Goal: Task Accomplishment & Management: Manage account settings

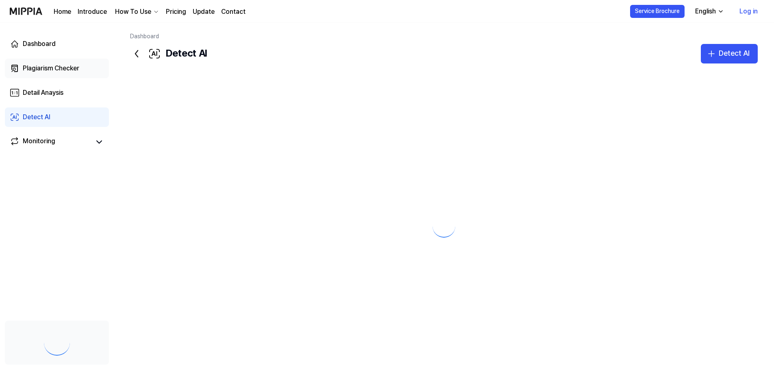
click at [92, 65] on link "Plagiarism Checker" at bounding box center [57, 69] width 104 height 20
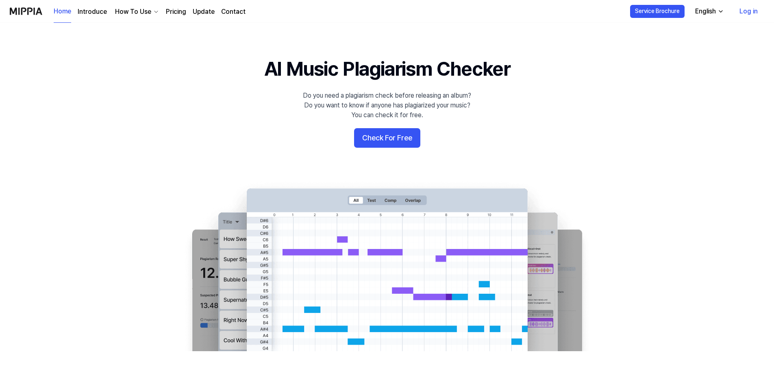
click at [753, 11] on link "Log in" at bounding box center [748, 11] width 31 height 23
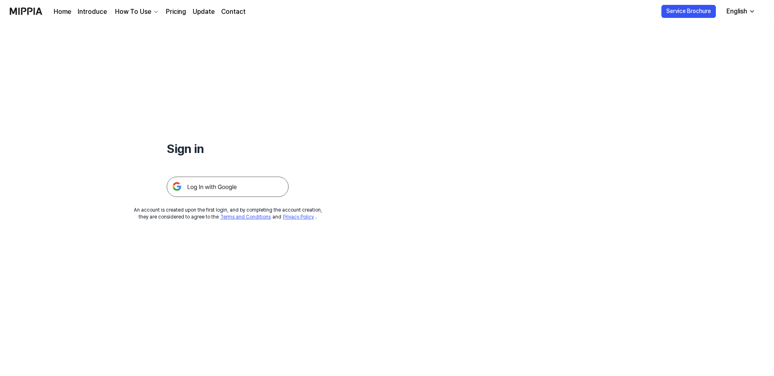
click at [261, 183] on img at bounding box center [228, 186] width 122 height 20
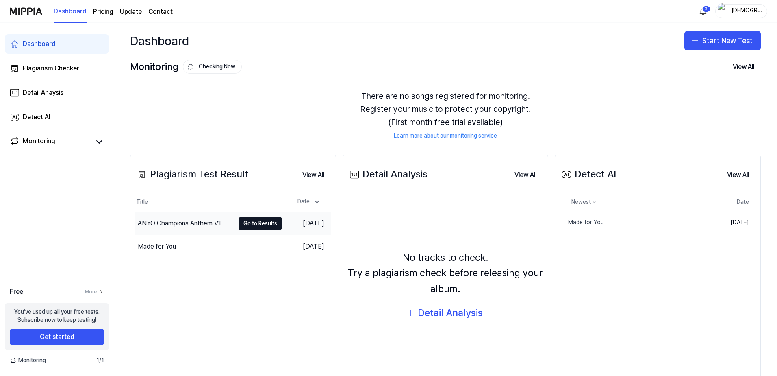
click at [205, 229] on div "ANYO Champions Anthem V1" at bounding box center [184, 223] width 99 height 23
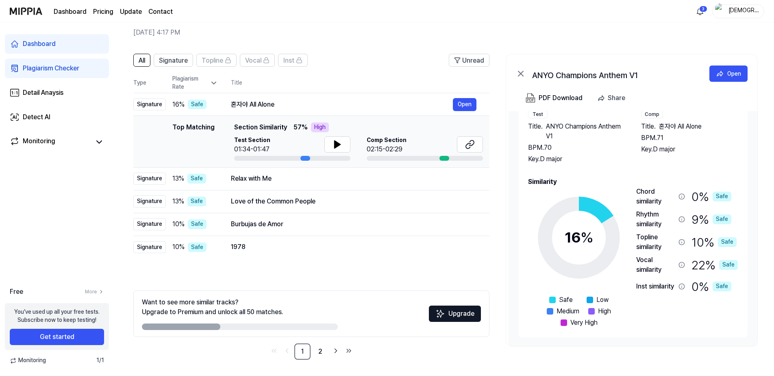
scroll to position [35, 0]
click at [617, 22] on div "Dashboard Pricing Update Contact 3 GalwayListener" at bounding box center [387, 11] width 754 height 22
